Goal: Transaction & Acquisition: Download file/media

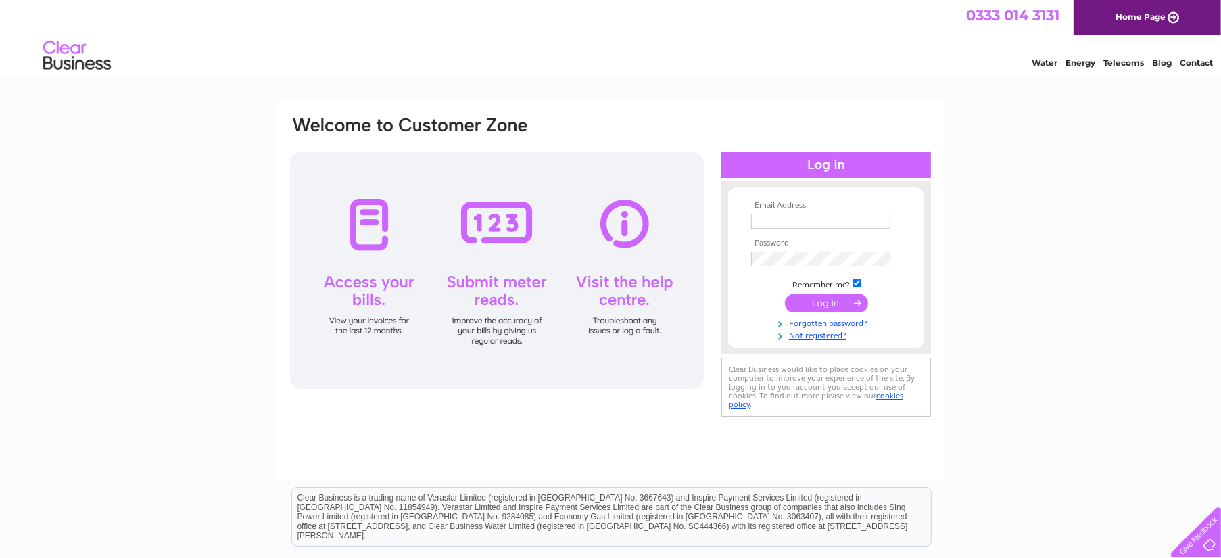
type input "[EMAIL_ADDRESS][DOMAIN_NAME]"
click at [838, 306] on input "submit" at bounding box center [826, 302] width 83 height 19
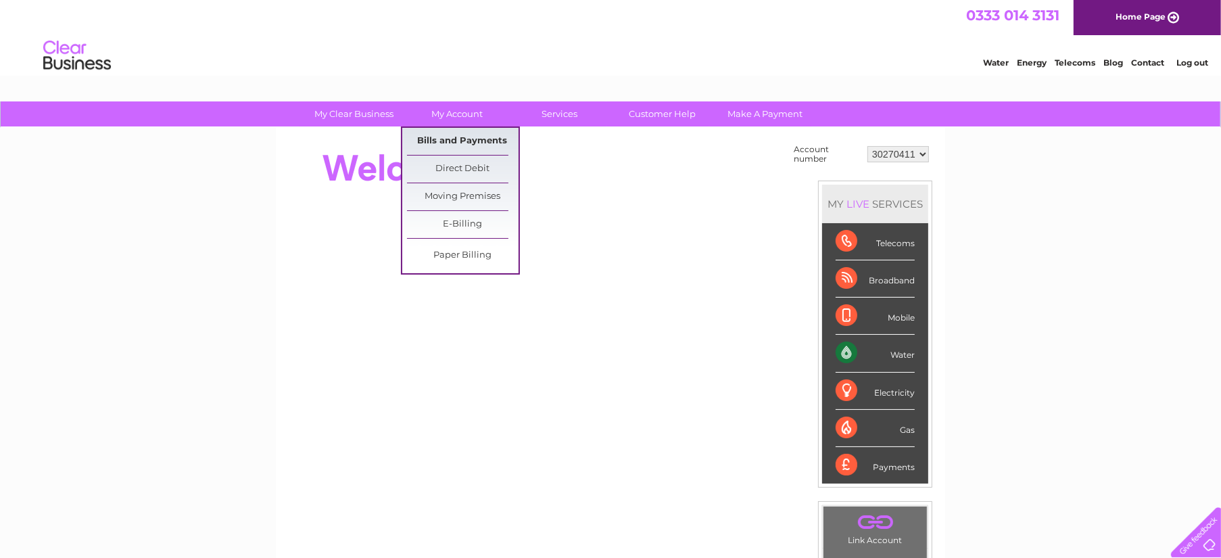
click at [475, 143] on link "Bills and Payments" at bounding box center [463, 141] width 112 height 27
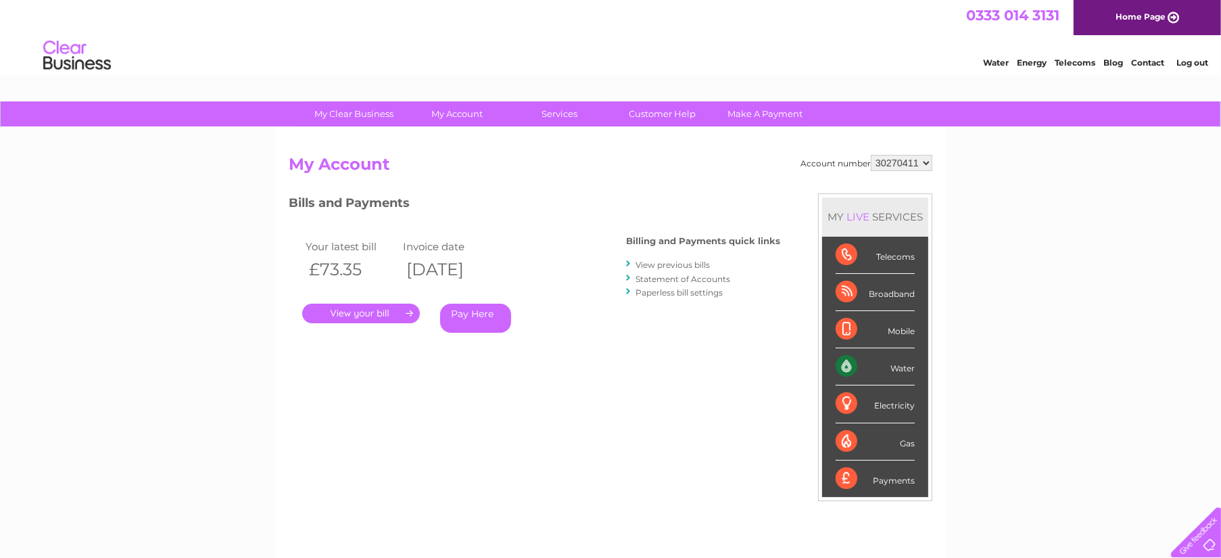
click at [362, 314] on link "." at bounding box center [361, 314] width 118 height 20
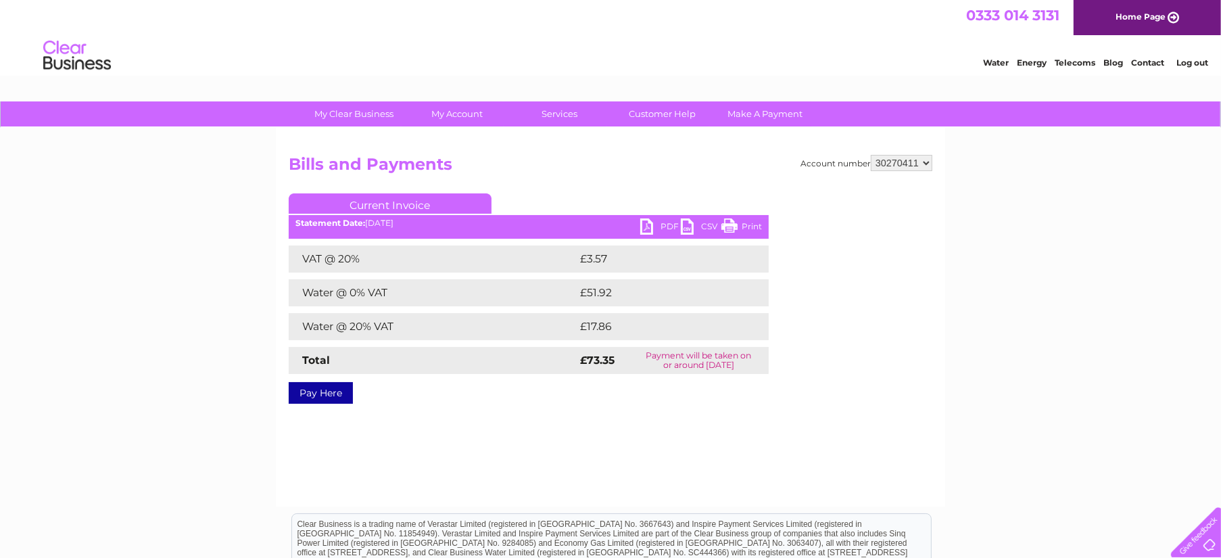
scroll to position [68, 0]
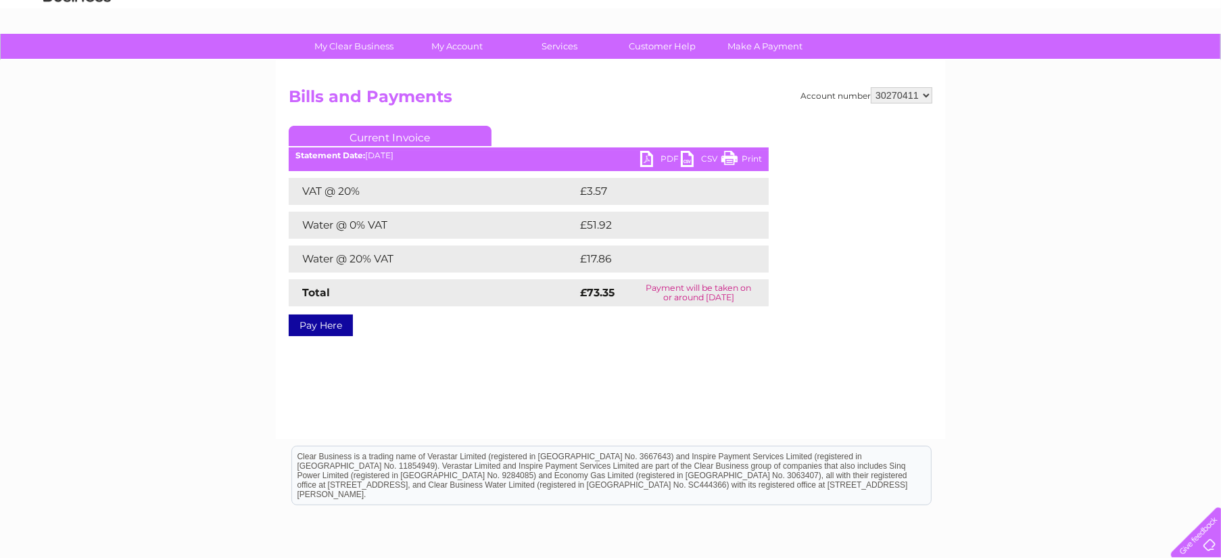
click at [907, 93] on select "30270411" at bounding box center [902, 95] width 62 height 16
click at [379, 155] on div "Statement Date: 02/09/2025" at bounding box center [529, 155] width 480 height 9
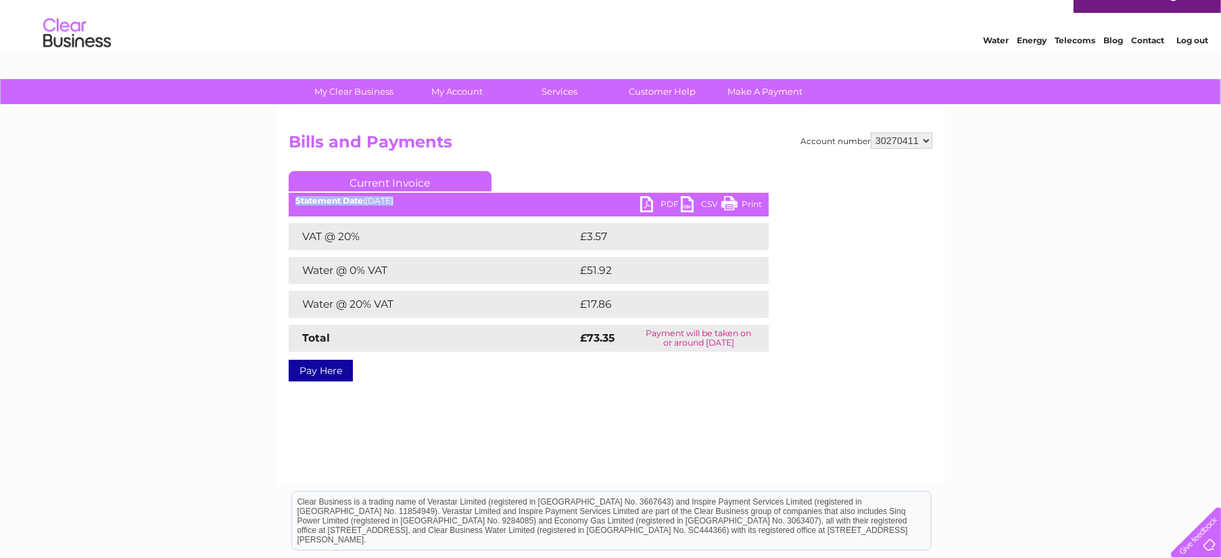
scroll to position [0, 0]
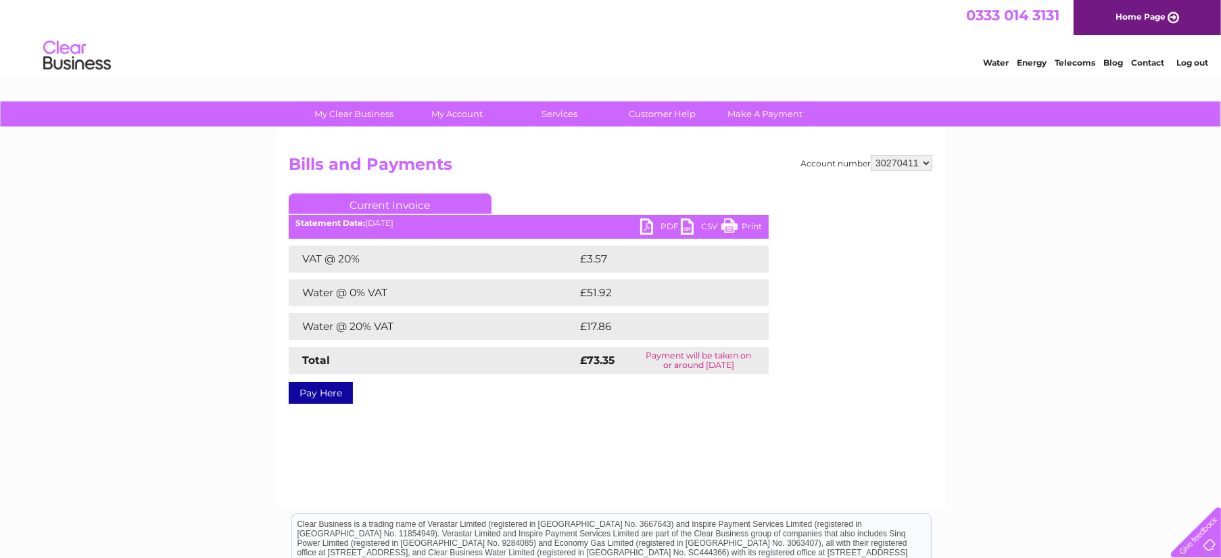
click at [546, 195] on ul "Current Invoice" at bounding box center [529, 205] width 480 height 25
click at [653, 197] on ul "Current Invoice" at bounding box center [529, 205] width 480 height 25
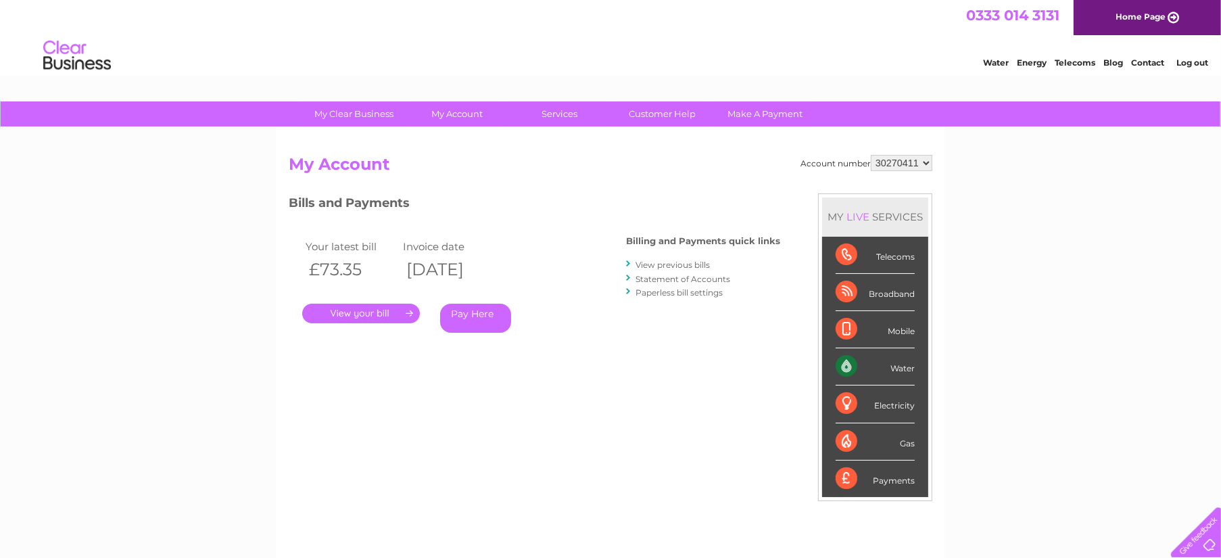
click at [698, 261] on link "View previous bills" at bounding box center [673, 265] width 74 height 10
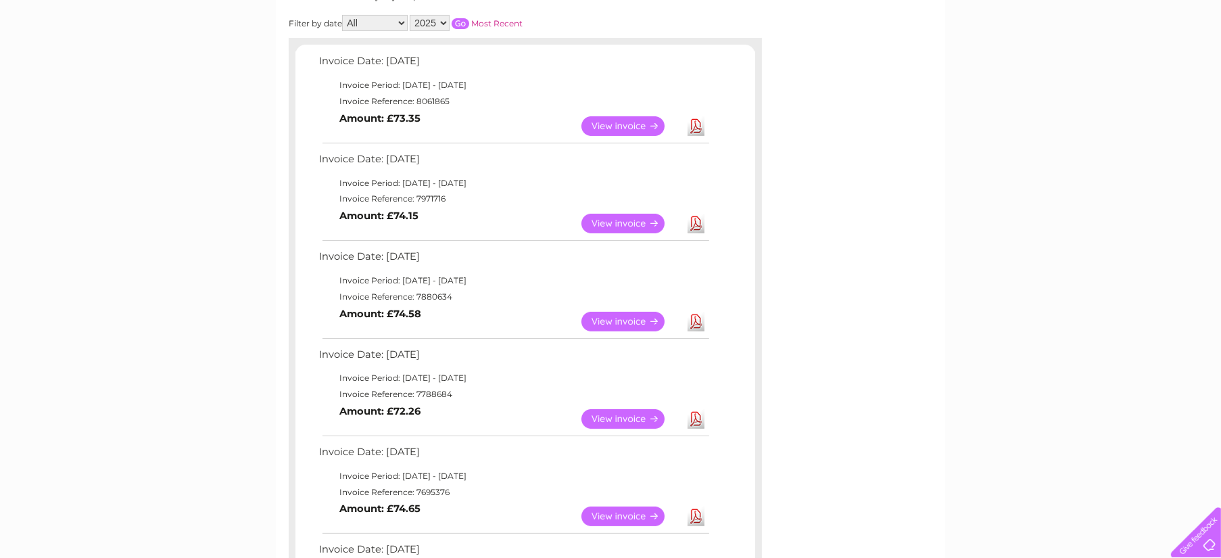
scroll to position [66, 0]
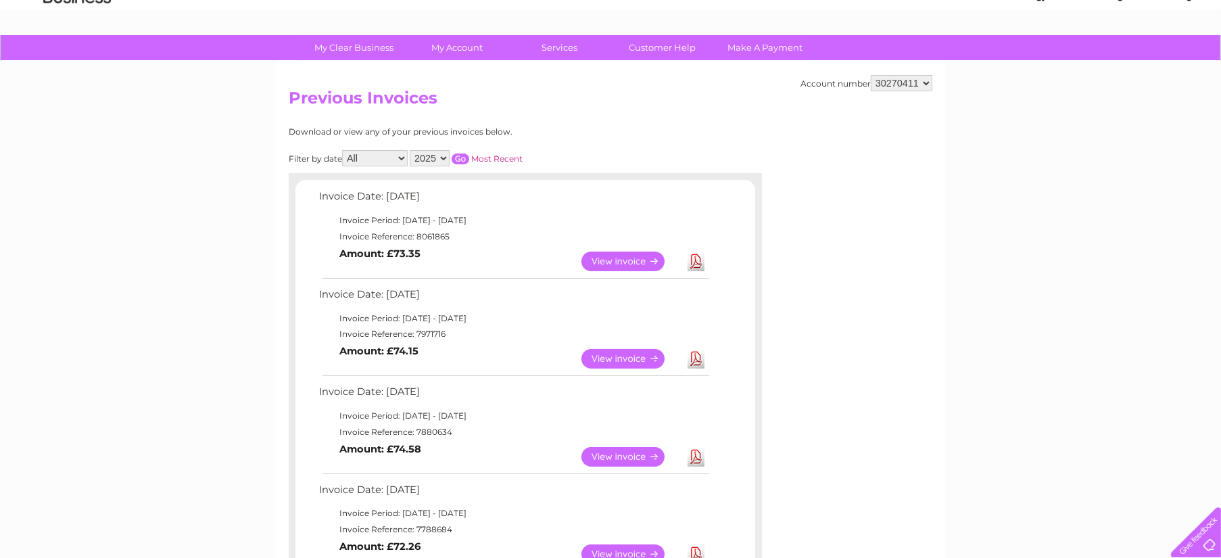
click at [375, 289] on td "Invoice Date: 04 August 2025" at bounding box center [514, 297] width 396 height 25
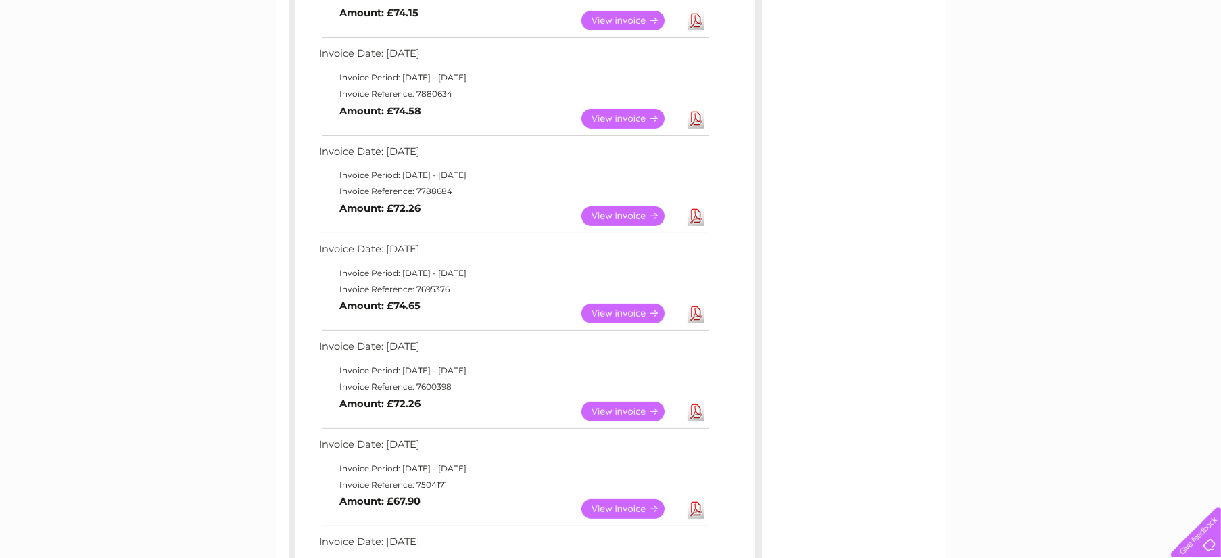
scroll to position [742, 0]
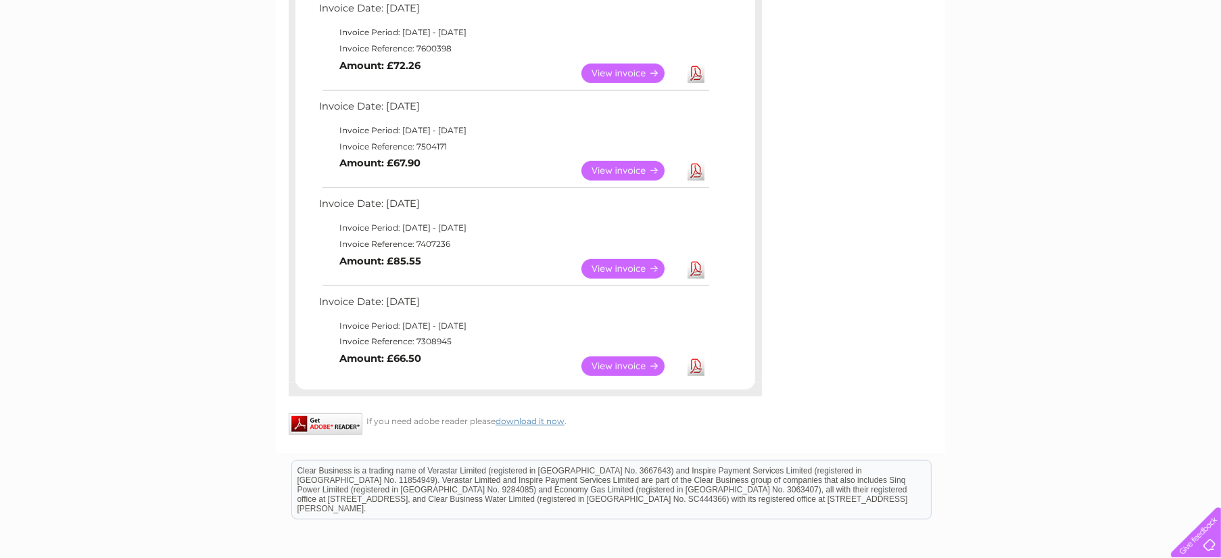
click at [396, 356] on b "Amount: £66.50" at bounding box center [380, 358] width 82 height 12
click at [693, 364] on link "Download" at bounding box center [696, 366] width 17 height 20
click at [696, 271] on link "Download" at bounding box center [696, 269] width 17 height 20
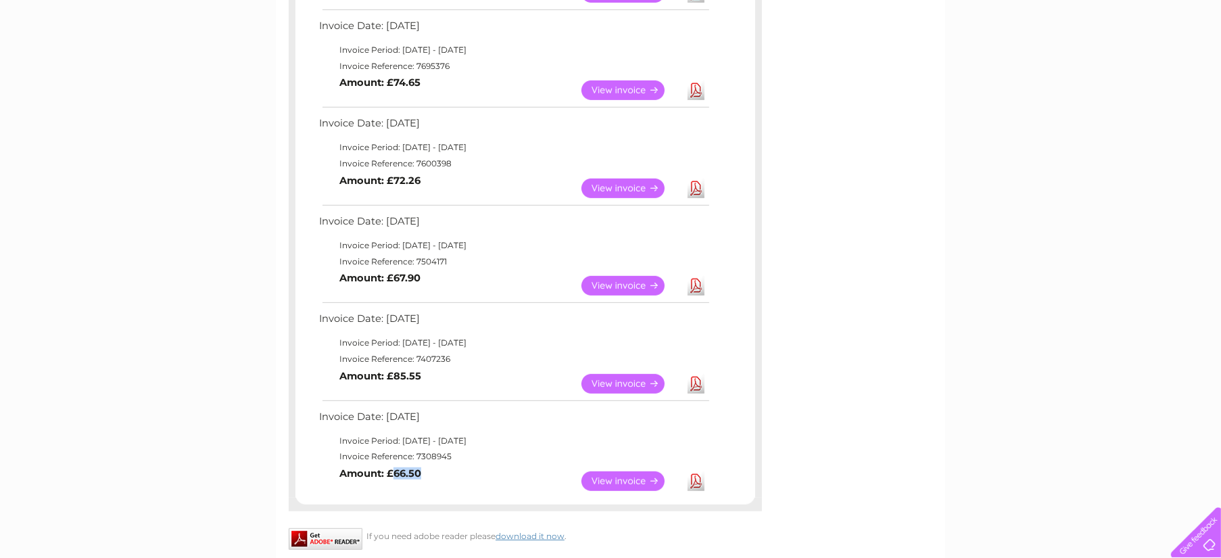
scroll to position [607, 0]
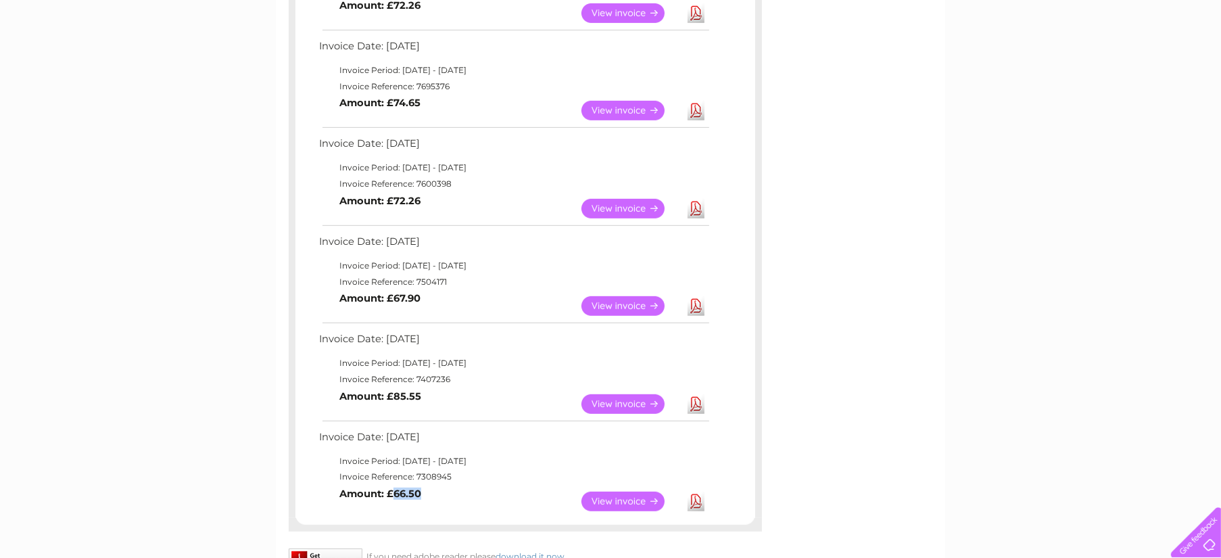
click at [695, 300] on link "Download" at bounding box center [696, 306] width 17 height 20
click at [400, 292] on b "Amount: £67.90" at bounding box center [379, 298] width 81 height 12
click at [694, 204] on link "Download" at bounding box center [696, 209] width 17 height 20
click at [700, 107] on link "Download" at bounding box center [696, 111] width 17 height 20
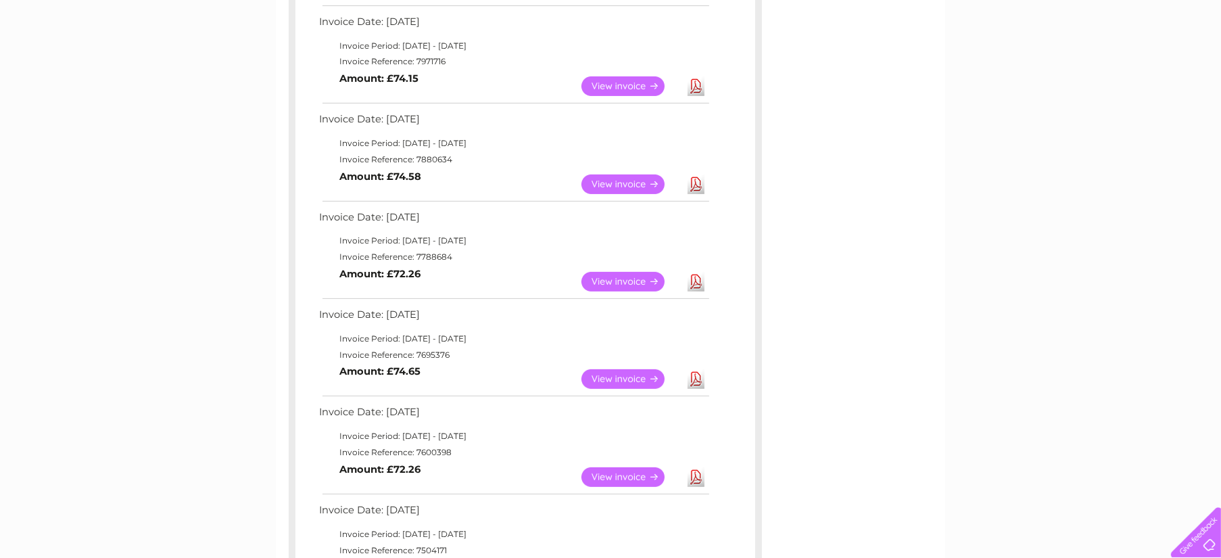
scroll to position [337, 0]
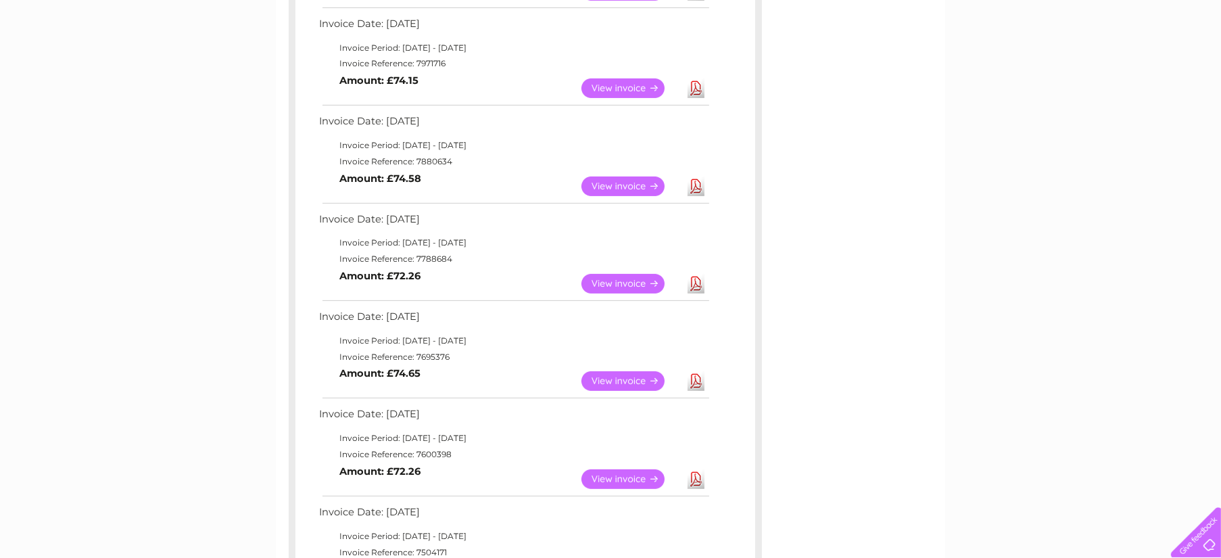
click at [697, 279] on link "Download" at bounding box center [696, 284] width 17 height 20
click at [696, 182] on link "Download" at bounding box center [696, 186] width 17 height 20
click at [694, 87] on link "Download" at bounding box center [696, 88] width 17 height 20
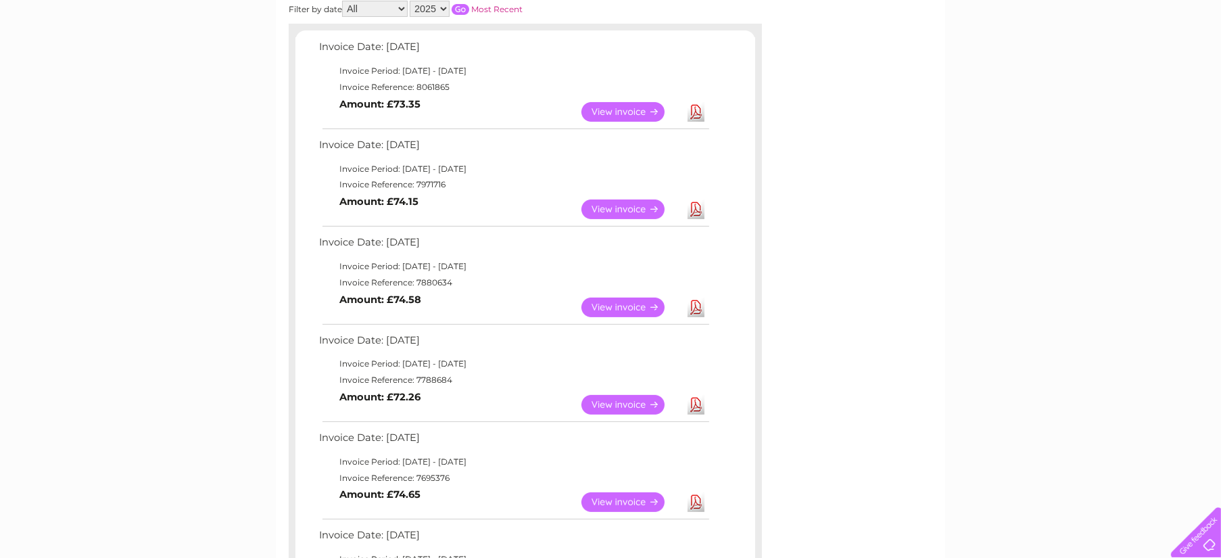
scroll to position [201, 0]
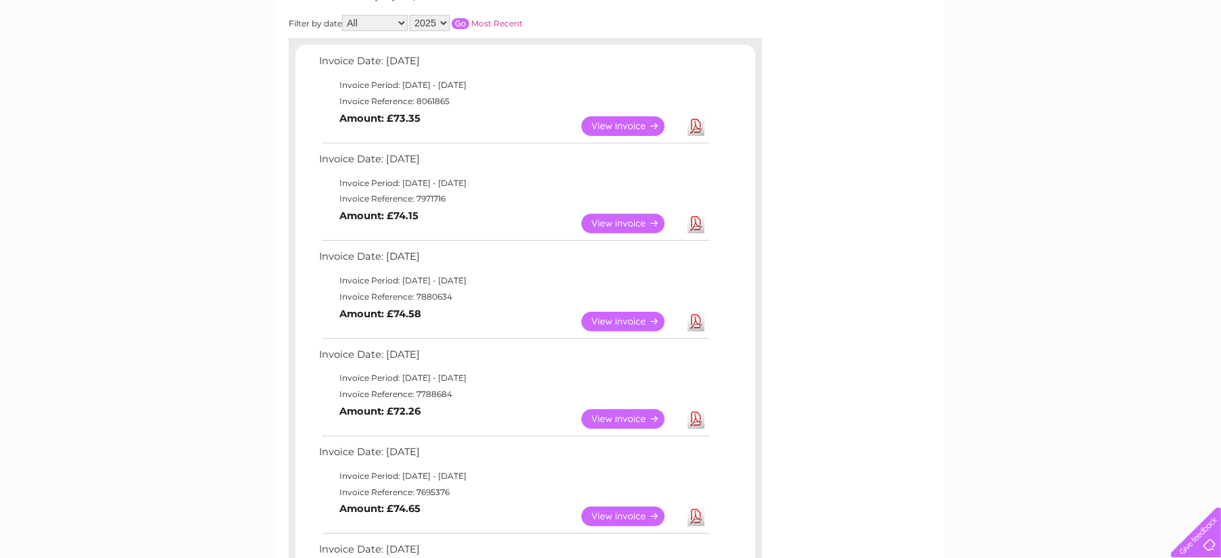
click at [442, 20] on select "2025 2024 2023" at bounding box center [430, 23] width 40 height 16
select select "2024"
click at [411, 15] on select "2025 2024 2023" at bounding box center [430, 23] width 40 height 16
click at [464, 18] on input "button" at bounding box center [461, 23] width 18 height 11
click at [701, 126] on link "Download" at bounding box center [696, 126] width 17 height 20
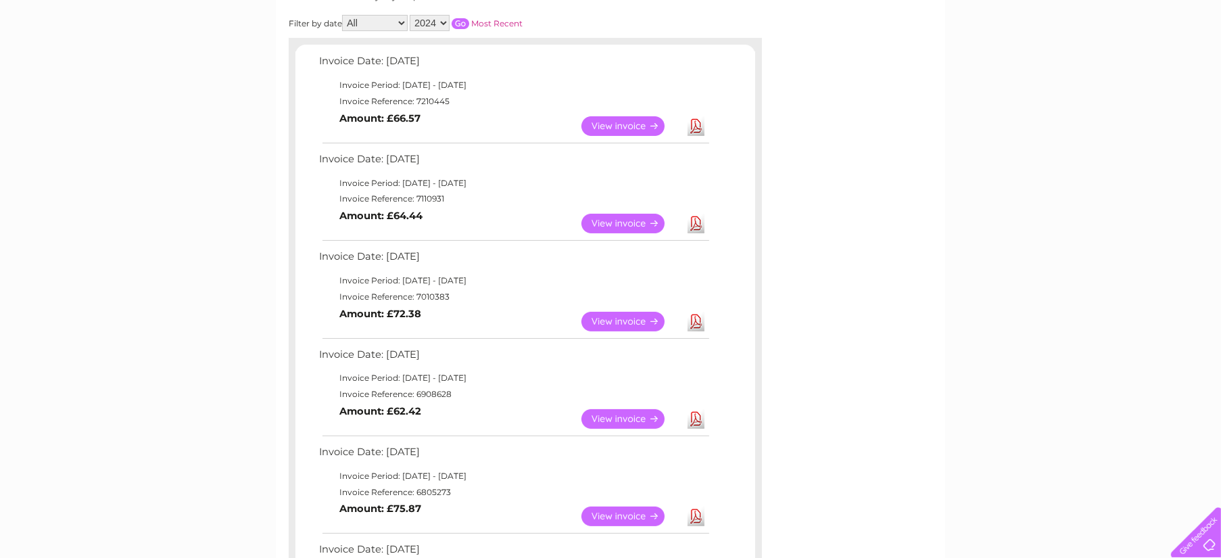
click at [694, 224] on link "Download" at bounding box center [696, 224] width 17 height 20
click at [696, 317] on link "Download" at bounding box center [696, 322] width 17 height 20
click at [696, 414] on link "Download" at bounding box center [696, 419] width 17 height 20
click at [703, 519] on link "Download" at bounding box center [696, 516] width 17 height 20
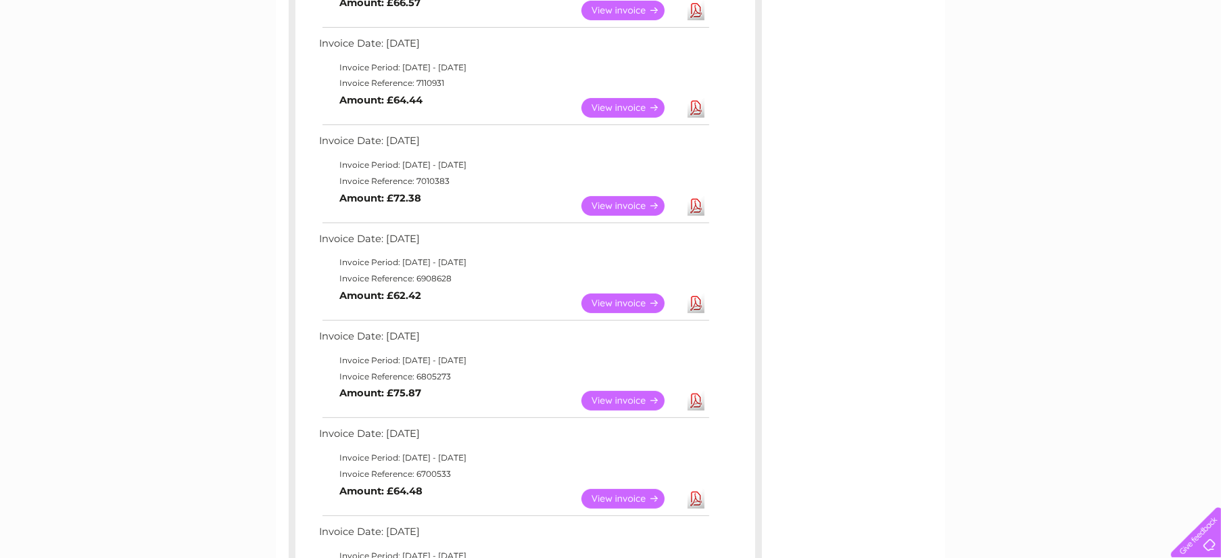
scroll to position [337, 0]
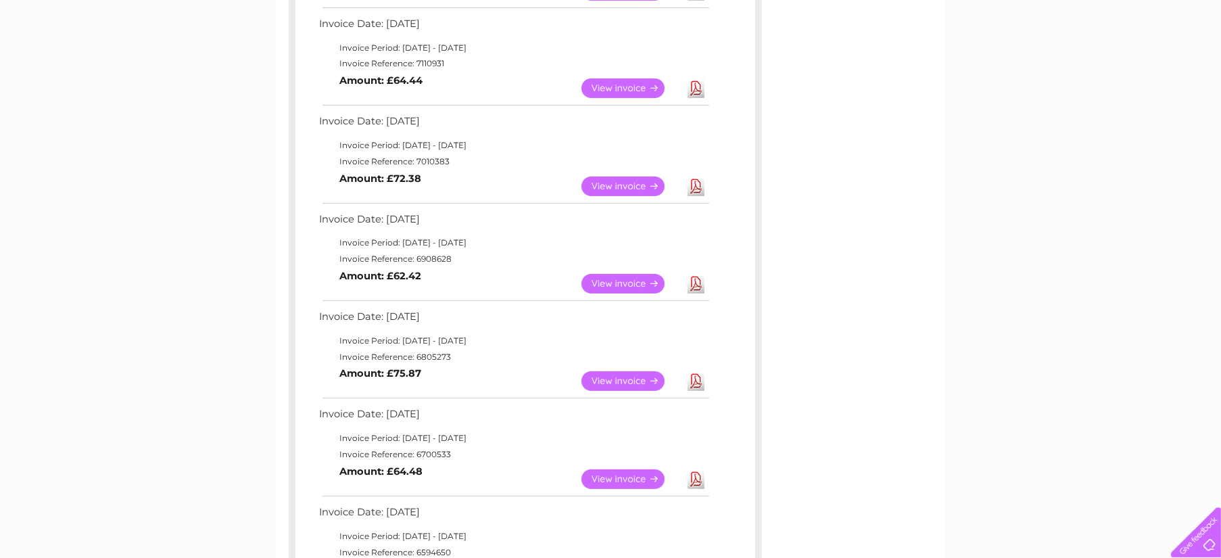
click at [695, 473] on link "Download" at bounding box center [696, 479] width 17 height 20
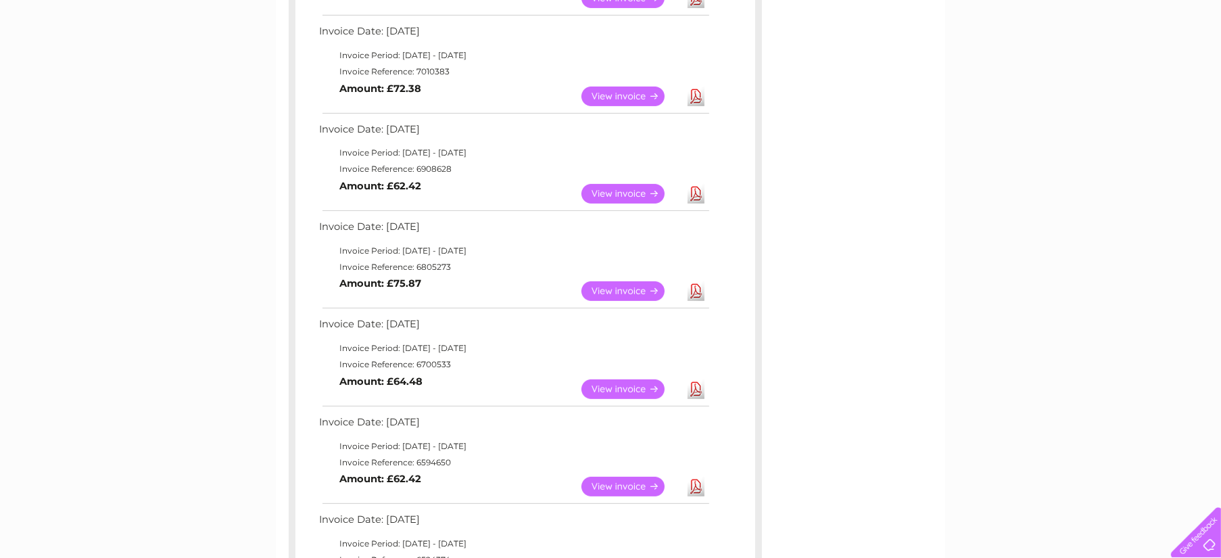
scroll to position [472, 0]
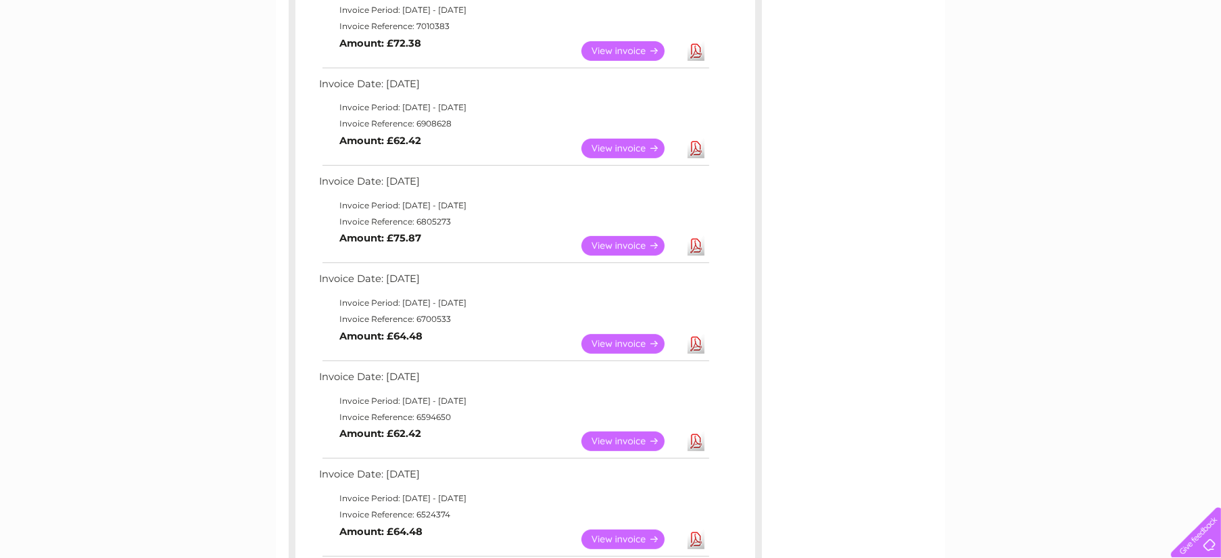
click at [694, 439] on link "Download" at bounding box center [696, 441] width 17 height 20
